Goal: Information Seeking & Learning: Find specific fact

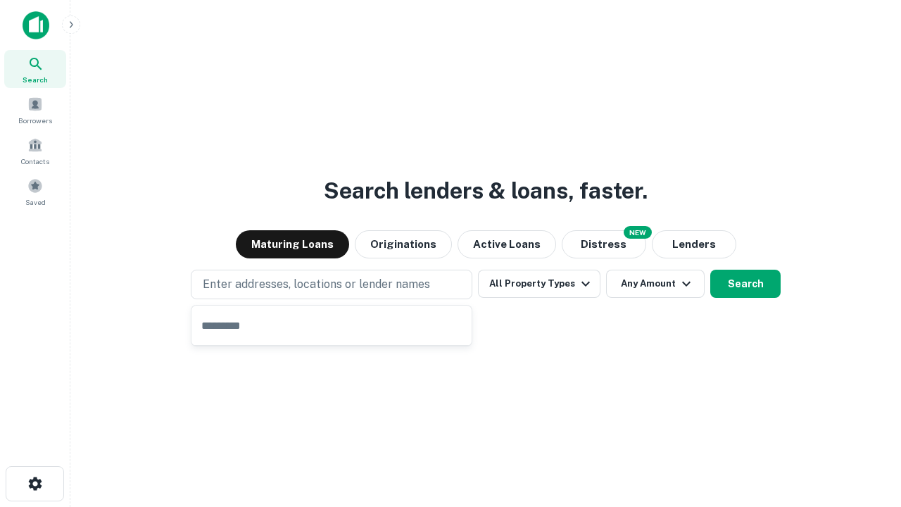
type input "**********"
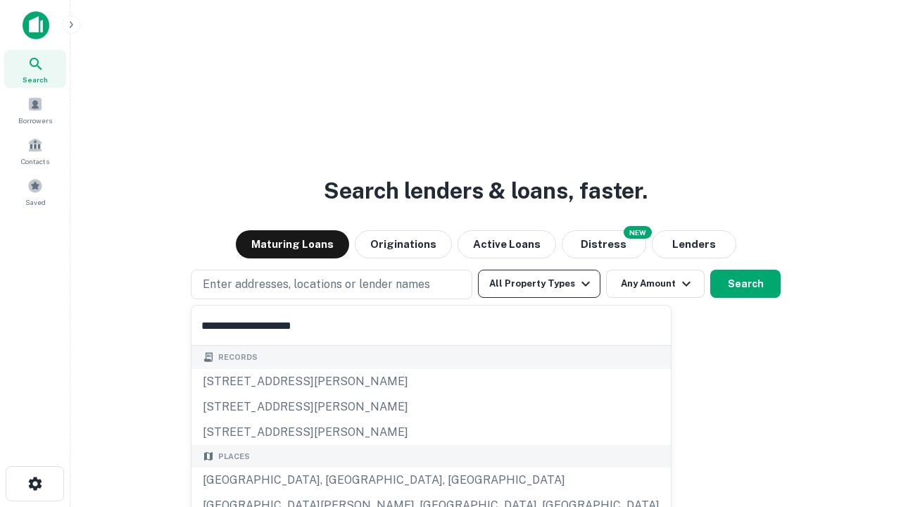
click at [336, 480] on div "[GEOGRAPHIC_DATA], [GEOGRAPHIC_DATA], [GEOGRAPHIC_DATA]" at bounding box center [430, 479] width 479 height 25
click at [539, 284] on button "All Property Types" at bounding box center [539, 284] width 122 height 28
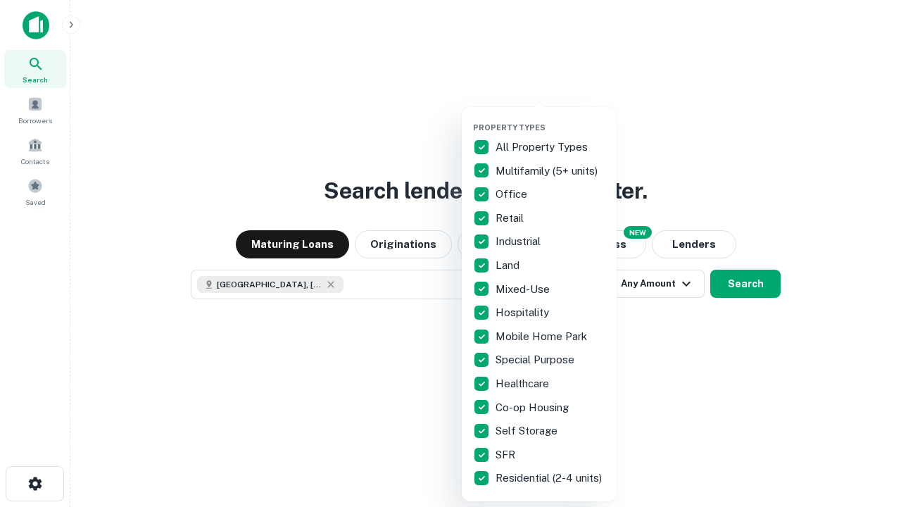
click at [550, 118] on button "button" at bounding box center [550, 118] width 155 height 1
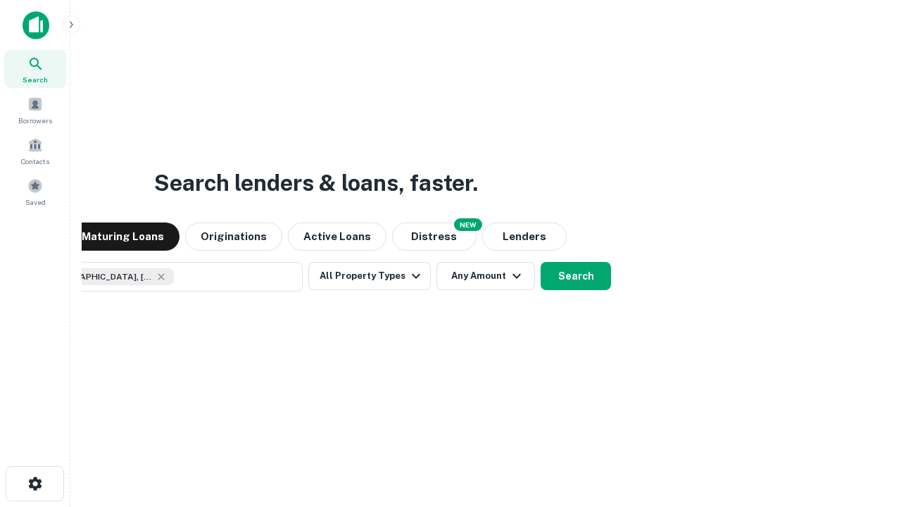
scroll to position [23, 0]
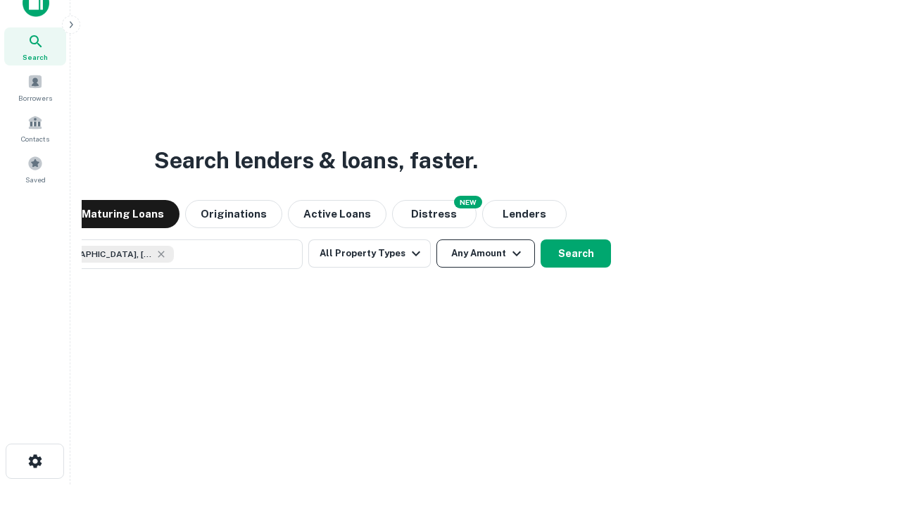
click at [436, 239] on button "Any Amount" at bounding box center [485, 253] width 99 height 28
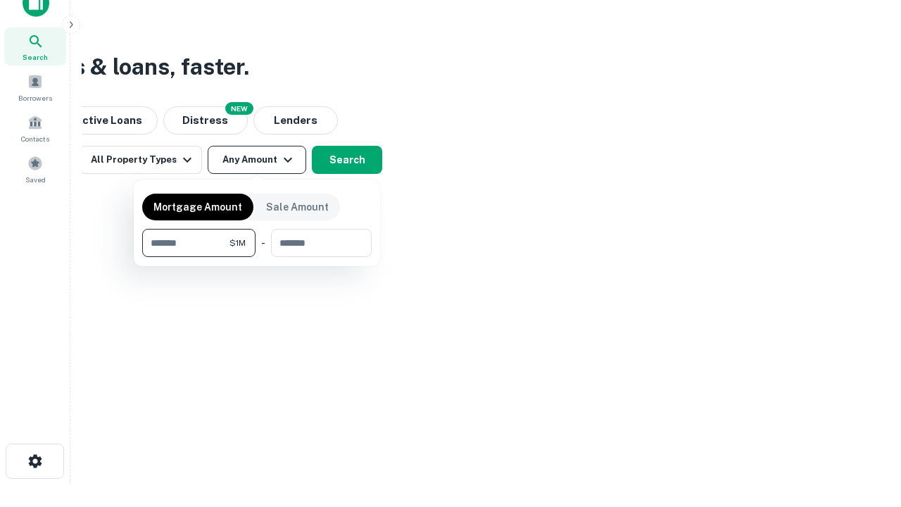
type input "*******"
click at [257, 257] on button "button" at bounding box center [256, 257] width 229 height 1
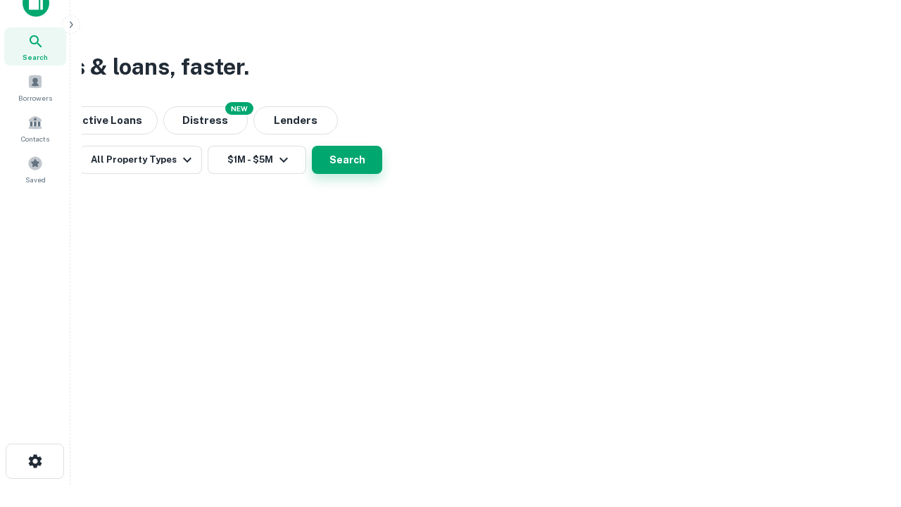
click at [382, 174] on button "Search" at bounding box center [347, 160] width 70 height 28
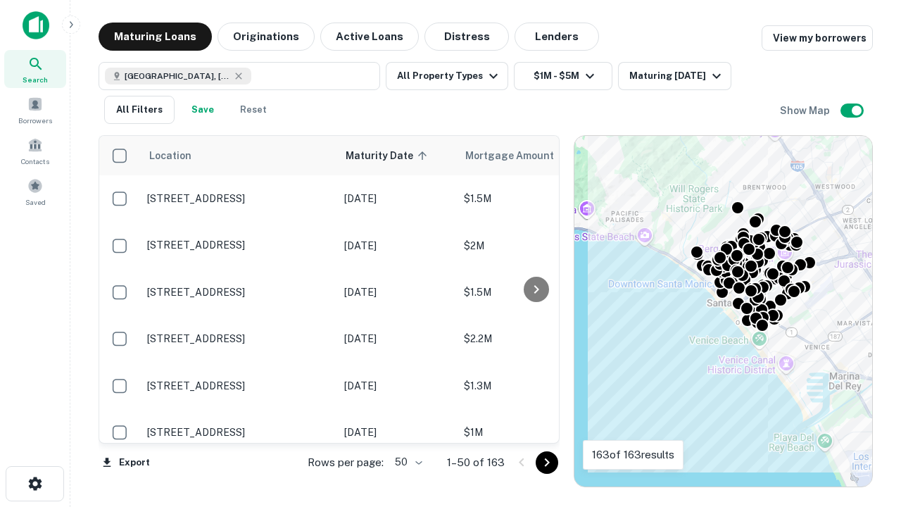
click at [406, 462] on body "Search Borrowers Contacts Saved Maturing Loans Originations Active Loans Distre…" at bounding box center [450, 253] width 901 height 507
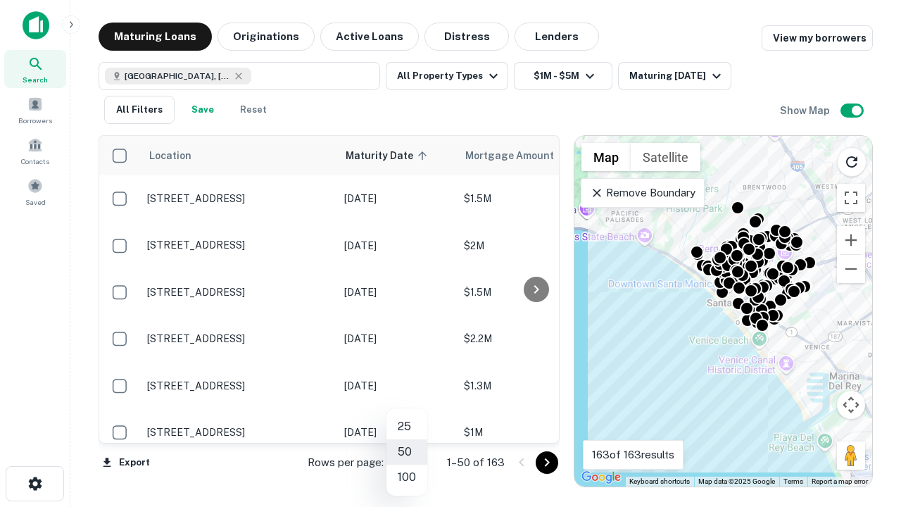
click at [407, 427] on li "25" at bounding box center [406, 426] width 41 height 25
